Goal: Task Accomplishment & Management: Manage account settings

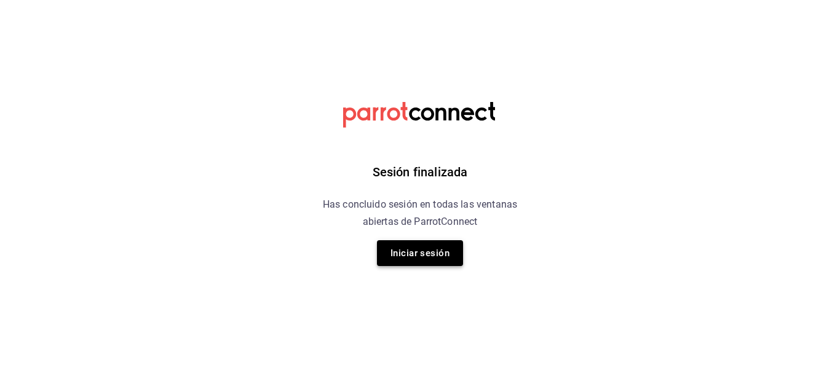
click at [446, 252] on button "Iniciar sesión" at bounding box center [420, 253] width 86 height 26
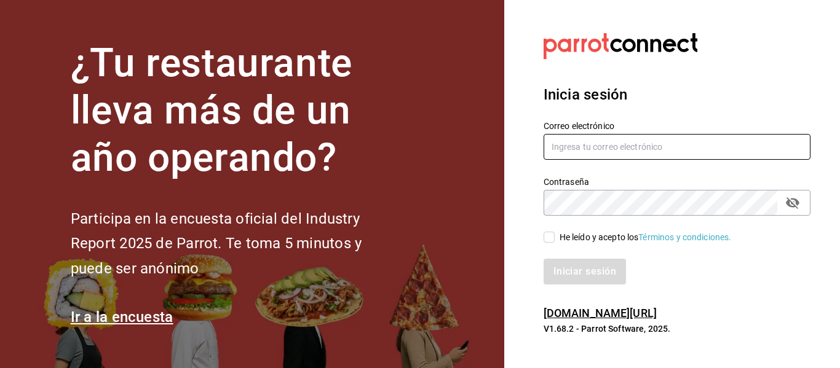
type input "[EMAIL_ADDRESS][DOMAIN_NAME]"
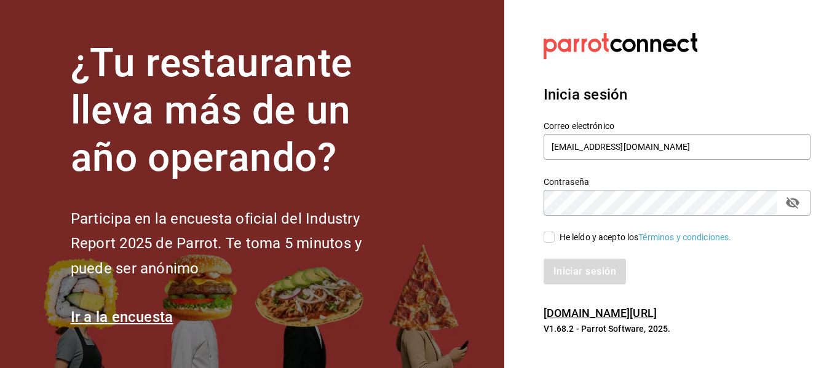
click at [554, 239] on input "He leído y acepto los Términos y condiciones." at bounding box center [549, 237] width 11 height 11
checkbox input "true"
click at [585, 269] on button "Iniciar sesión" at bounding box center [586, 272] width 84 height 26
